Goal: Task Accomplishment & Management: Manage account settings

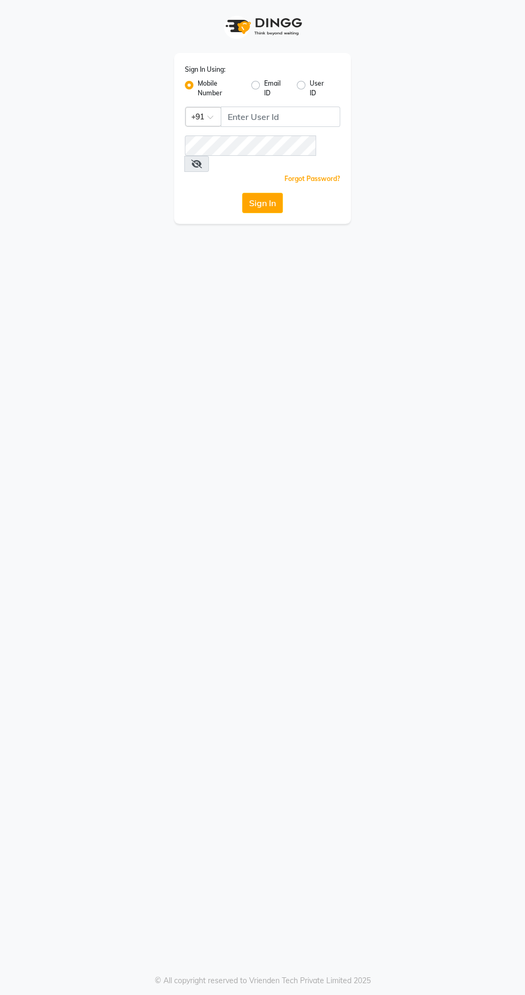
click at [310, 85] on label "User ID" at bounding box center [321, 88] width 22 height 19
click at [310, 85] on input "User ID" at bounding box center [313, 82] width 7 height 7
radio input "true"
radio input "false"
click at [216, 115] on input "Username" at bounding box center [262, 117] width 155 height 20
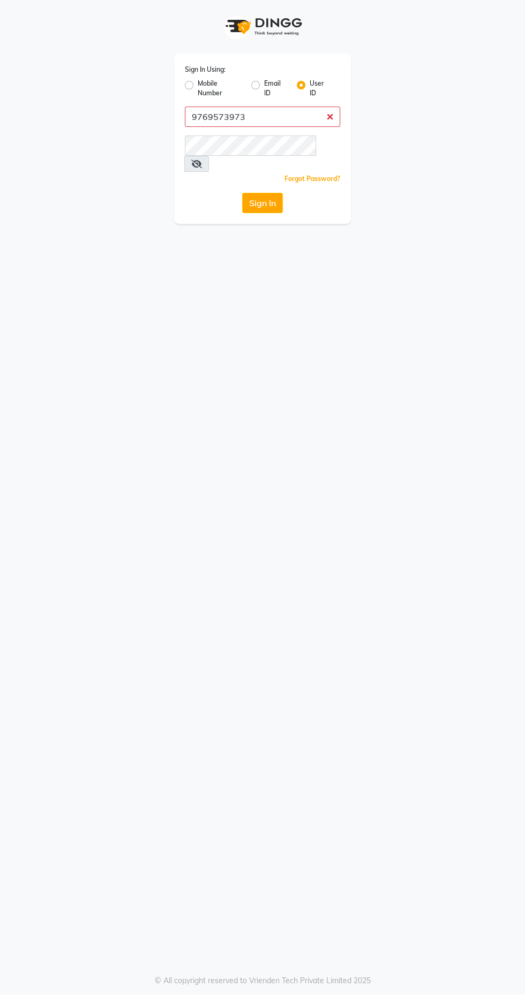
click at [242, 193] on button "Sign In" at bounding box center [262, 203] width 41 height 20
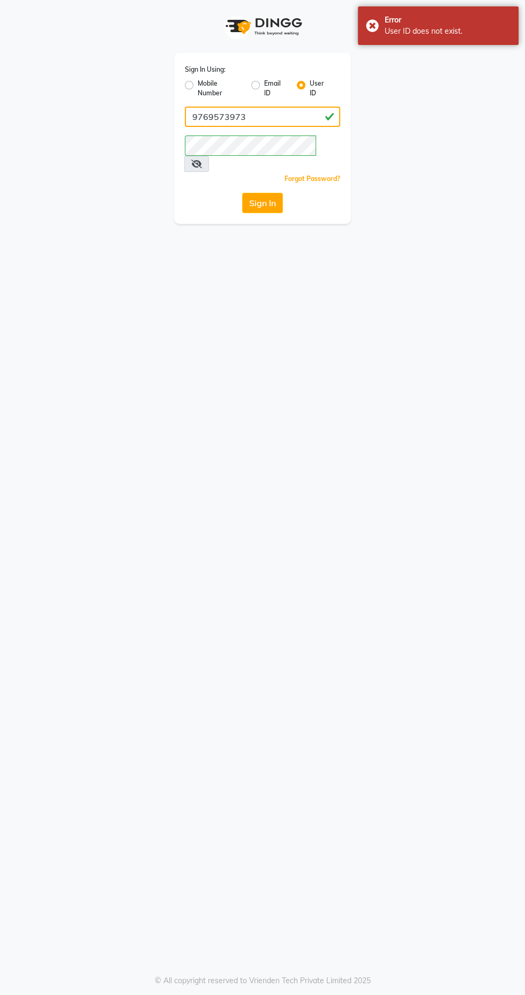
click at [254, 115] on input "9769573973" at bounding box center [262, 117] width 155 height 20
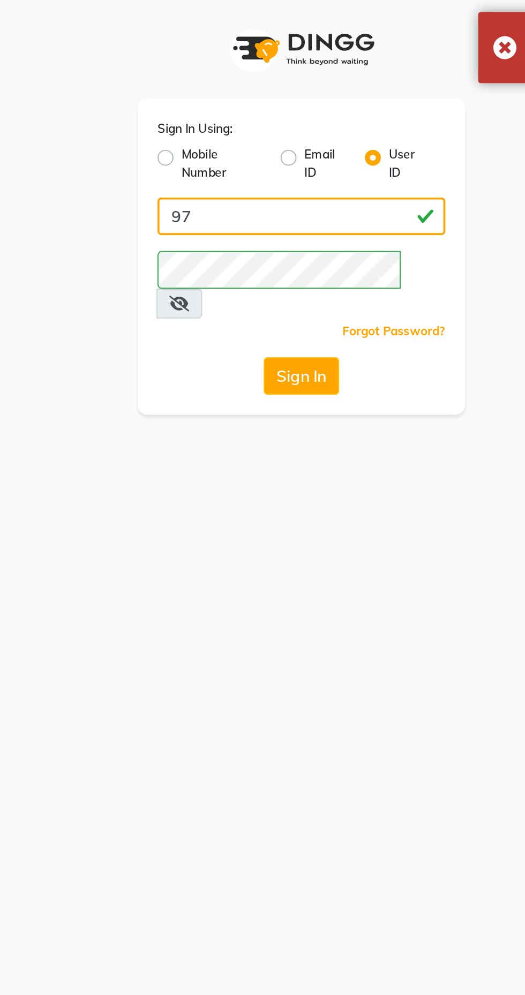
type input "9"
type input "Arjun123"
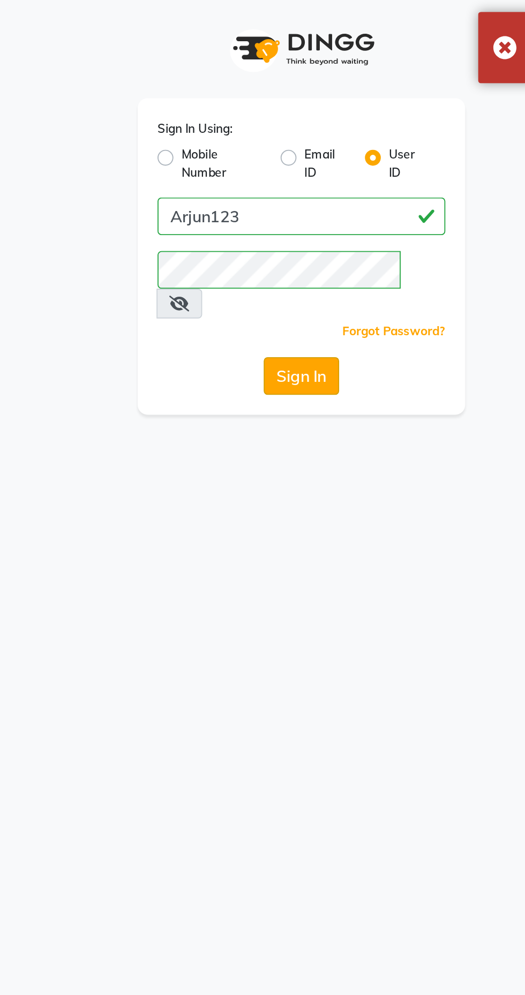
click at [257, 193] on button "Sign In" at bounding box center [262, 203] width 41 height 20
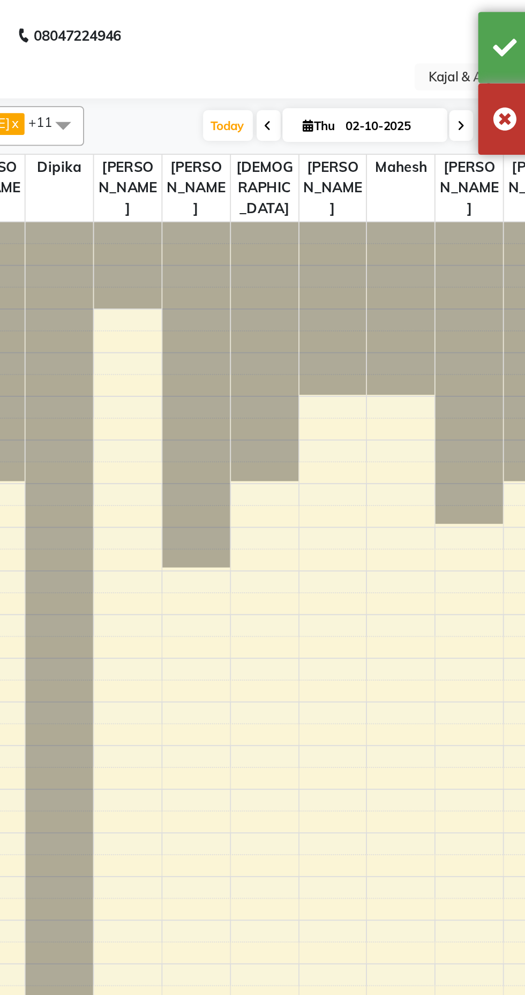
select select "en"
